Goal: Task Accomplishment & Management: Complete application form

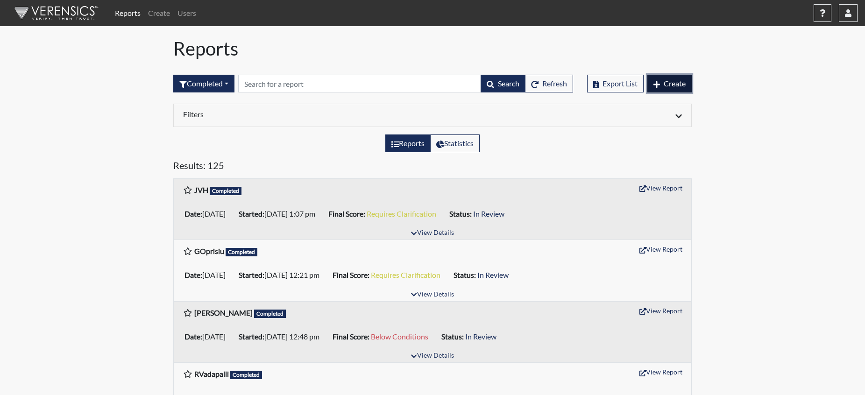
click at [679, 83] on span "Create" at bounding box center [674, 83] width 22 height 9
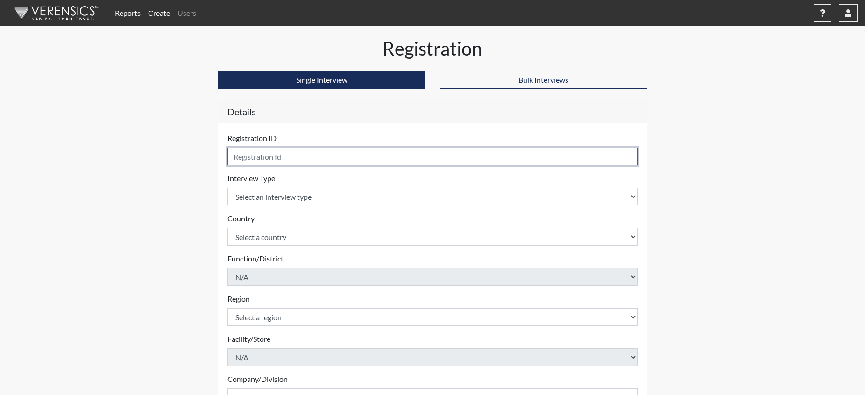
click at [306, 158] on input "text" at bounding box center [432, 157] width 410 height 18
type input "GMattai"
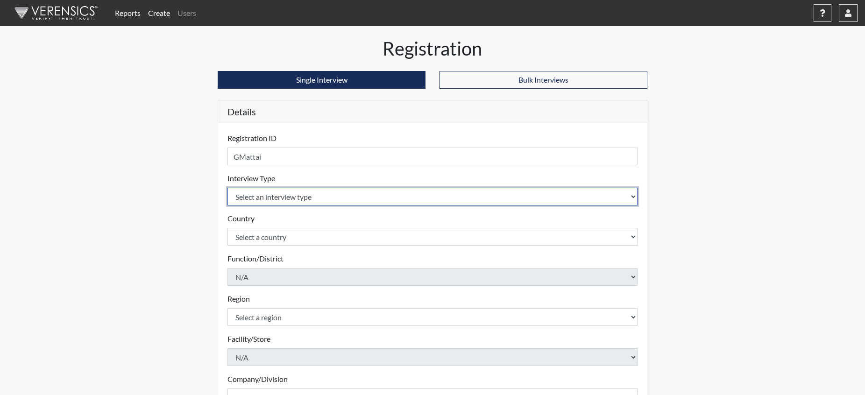
click at [296, 197] on select "Select an interview type Pre-Employment" at bounding box center [432, 197] width 410 height 18
select select "c2470aee-a530-11ea-a930-026c882af335"
click at [227, 188] on select "Select an interview type Pre-Employment" at bounding box center [432, 197] width 410 height 18
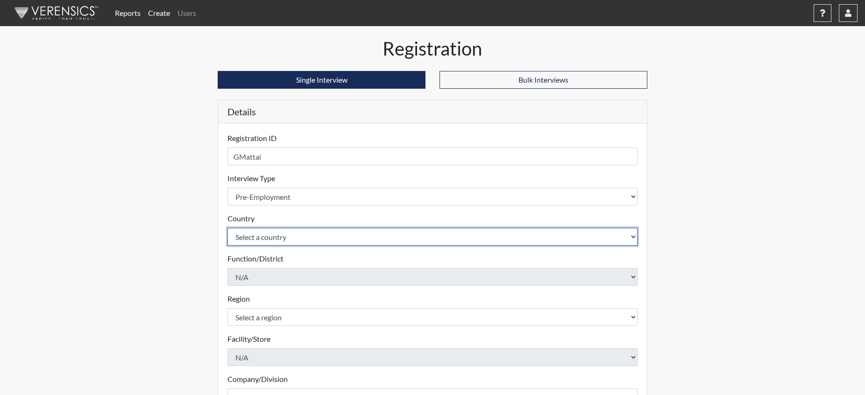
click at [294, 237] on select "Select a country [GEOGRAPHIC_DATA] [GEOGRAPHIC_DATA]" at bounding box center [432, 237] width 410 height 18
select select "united-states-of-[GEOGRAPHIC_DATA]"
click at [227, 228] on select "Select a country [GEOGRAPHIC_DATA] [GEOGRAPHIC_DATA]" at bounding box center [432, 237] width 410 height 18
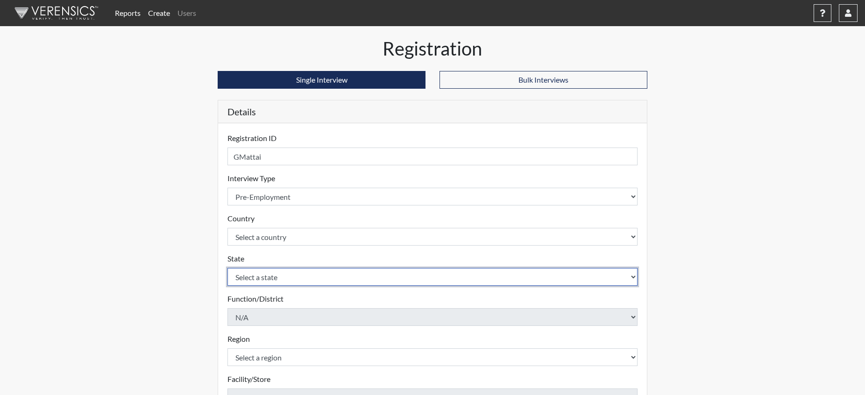
click at [326, 277] on select "Select a state [US_STATE] [US_STATE] [US_STATE] [US_STATE] [US_STATE] [US_STATE…" at bounding box center [432, 277] width 410 height 18
select select "NM"
click at [227, 268] on select "Select a state [US_STATE] [US_STATE] [US_STATE] [US_STATE] [US_STATE] [US_STATE…" at bounding box center [432, 277] width 410 height 18
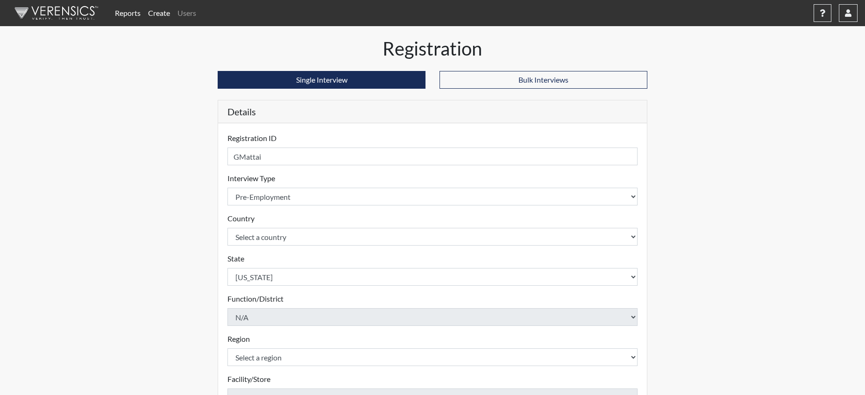
click at [149, 169] on div "Reports Create Users Help Center × Verensics Best Practices How to successfully…" at bounding box center [432, 282] width 865 height 565
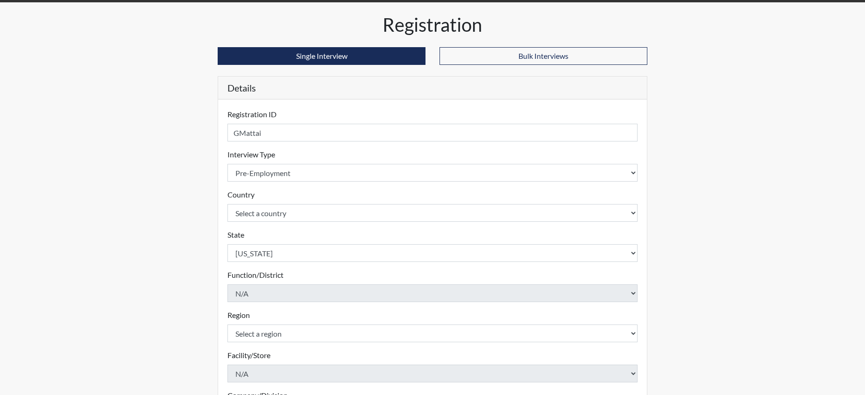
scroll to position [140, 0]
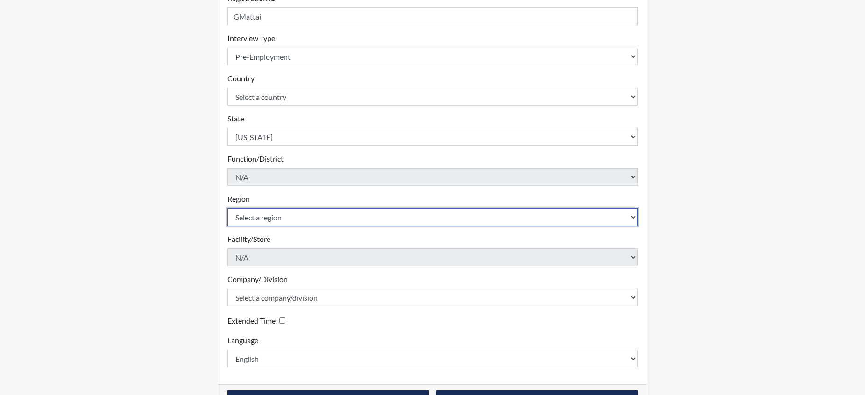
click at [266, 213] on select "Select a region [GEOGRAPHIC_DATA]" at bounding box center [432, 217] width 410 height 18
select select "d73e6870-864b-4b2f-a342-3d2bbe351c20"
click at [227, 208] on select "Select a region [GEOGRAPHIC_DATA]" at bounding box center [432, 217] width 410 height 18
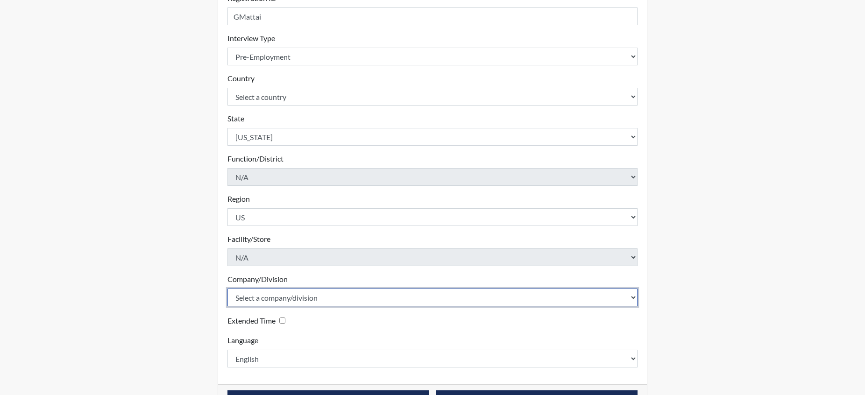
click at [293, 295] on select "Select a company/division Amuddle EVER Elephant Essay GlendaInc INNER Lionheart…" at bounding box center [432, 297] width 410 height 18
select select "e92f1d68-17ba-4258-a75c-a7ef54b42f1b"
click at [227, 288] on select "Select a company/division Amuddle EVER Elephant Essay GlendaInc INNER Lionheart…" at bounding box center [432, 297] width 410 height 18
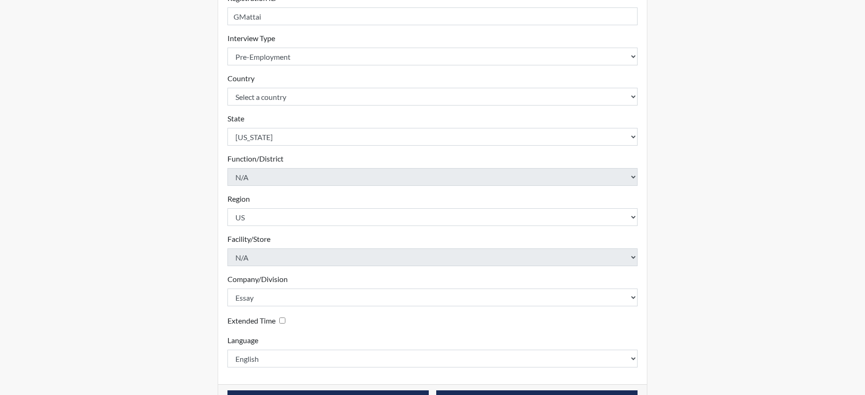
click at [152, 183] on div "Reports Create Users Help Center × Verensics Best Practices How to successfully…" at bounding box center [432, 142] width 865 height 565
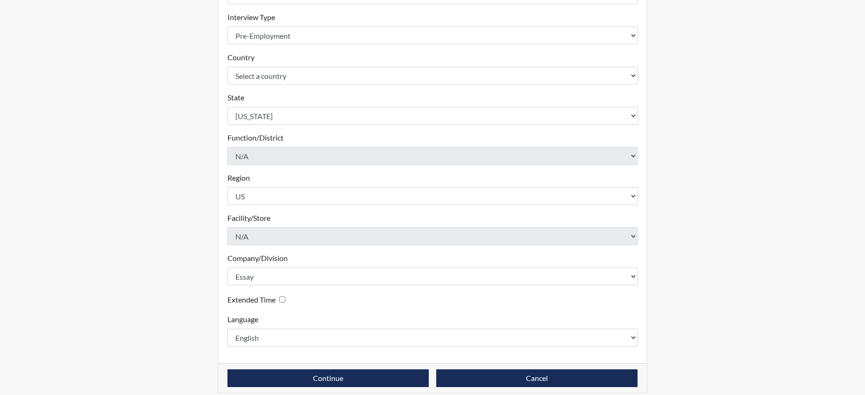
scroll to position [170, 0]
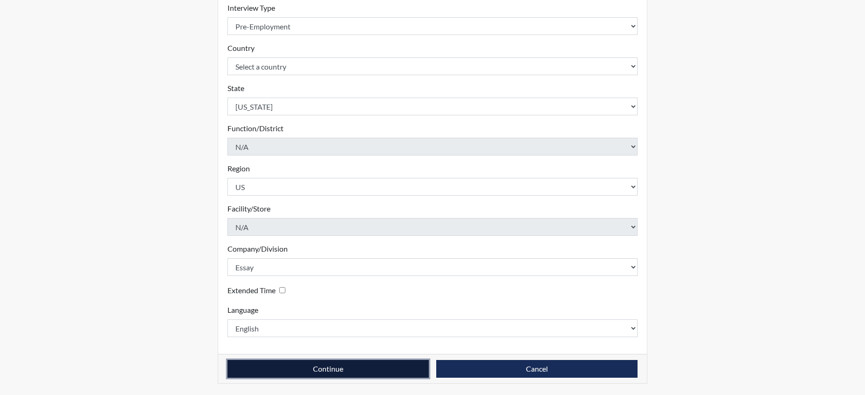
click at [327, 371] on button "Continue" at bounding box center [327, 369] width 201 height 18
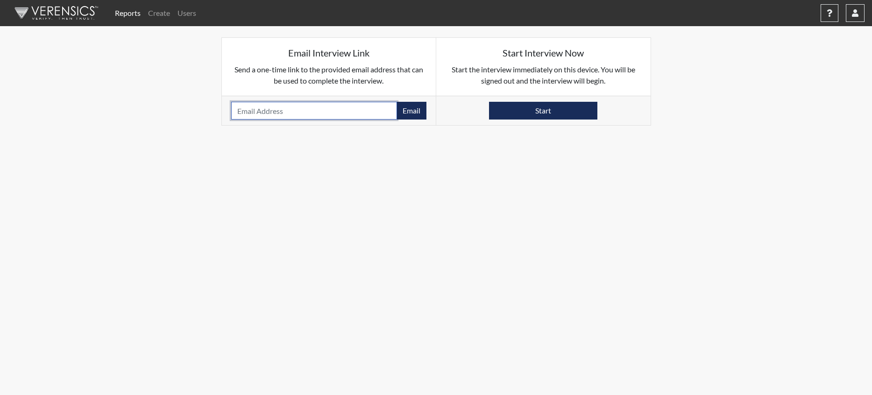
click at [298, 111] on input "email" at bounding box center [314, 111] width 166 height 18
paste input "[EMAIL_ADDRESS][DOMAIN_NAME] |"
type input "[EMAIL_ADDRESS][DOMAIN_NAME]"
click at [413, 111] on button "Email" at bounding box center [411, 111] width 30 height 18
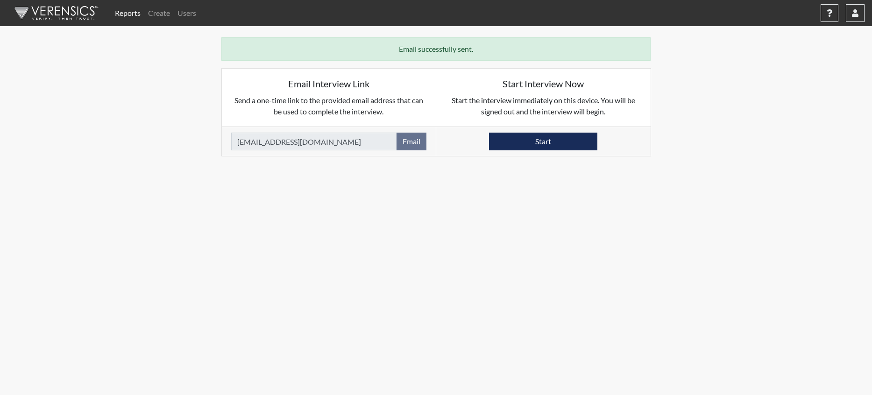
click at [131, 13] on link "Reports" at bounding box center [127, 13] width 33 height 19
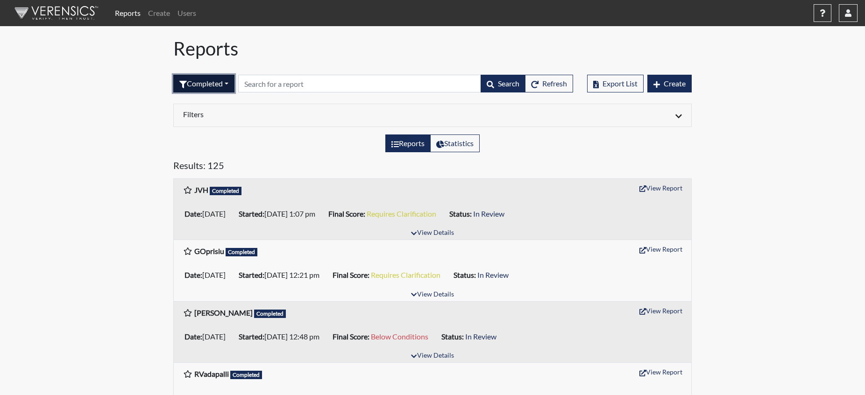
click at [226, 87] on button "Completed" at bounding box center [203, 84] width 61 height 18
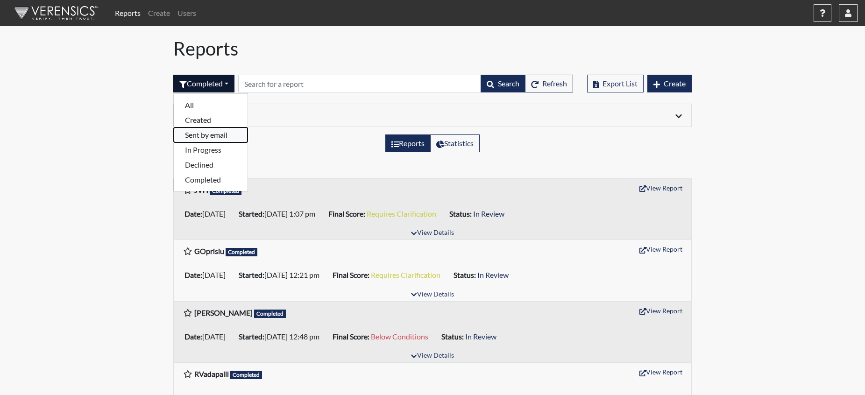
click at [216, 133] on button "Sent by email" at bounding box center [211, 134] width 74 height 15
